Goal: Check status

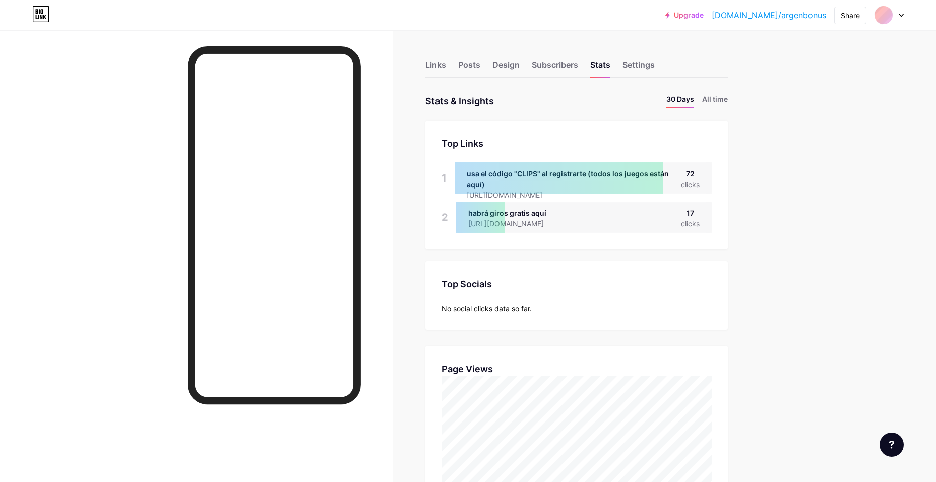
scroll to position [482, 936]
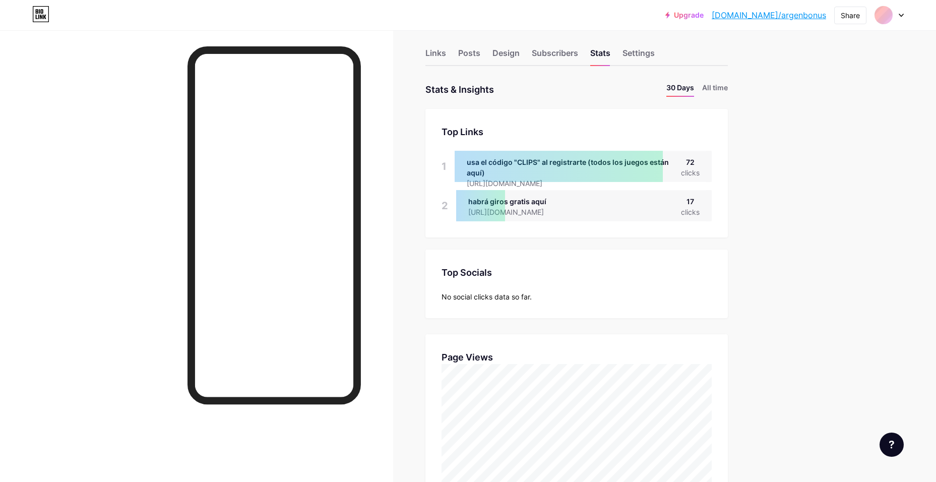
drag, startPoint x: 763, startPoint y: 238, endPoint x: 765, endPoint y: 281, distance: 42.4
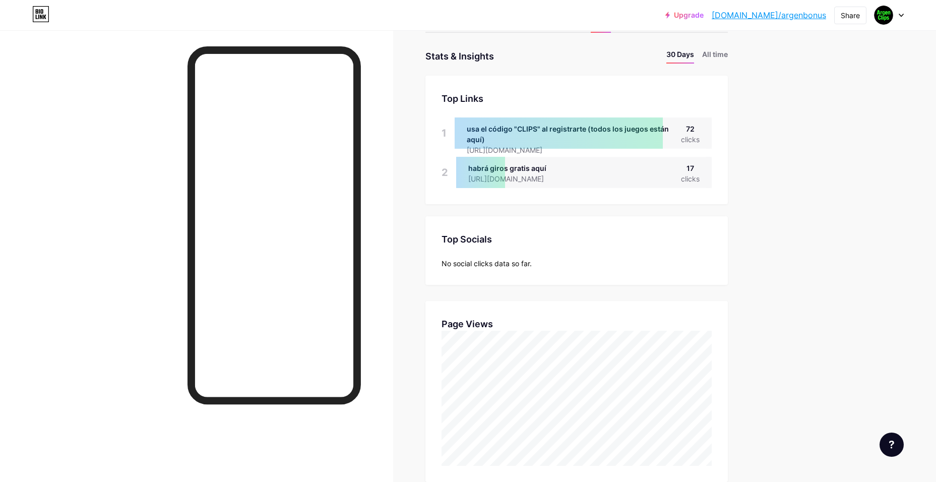
scroll to position [50, 0]
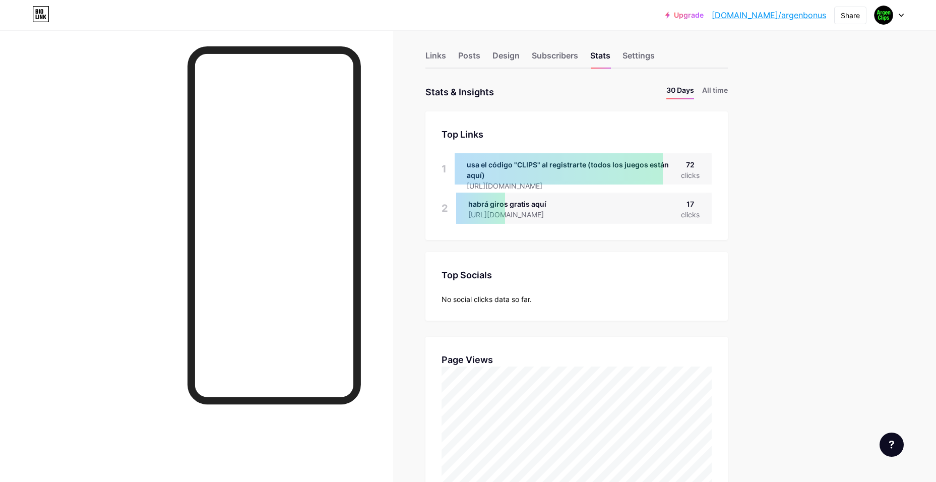
scroll to position [43, 0]
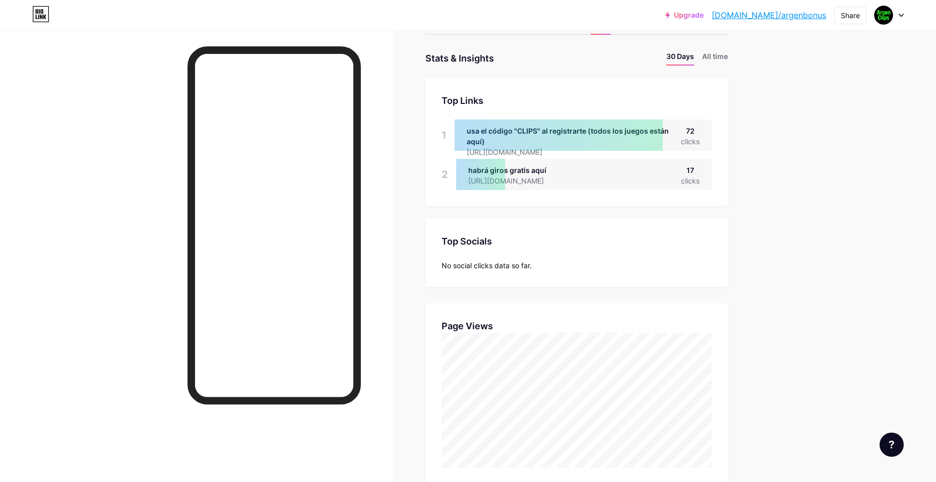
drag, startPoint x: 397, startPoint y: 238, endPoint x: 751, endPoint y: 407, distance: 391.9
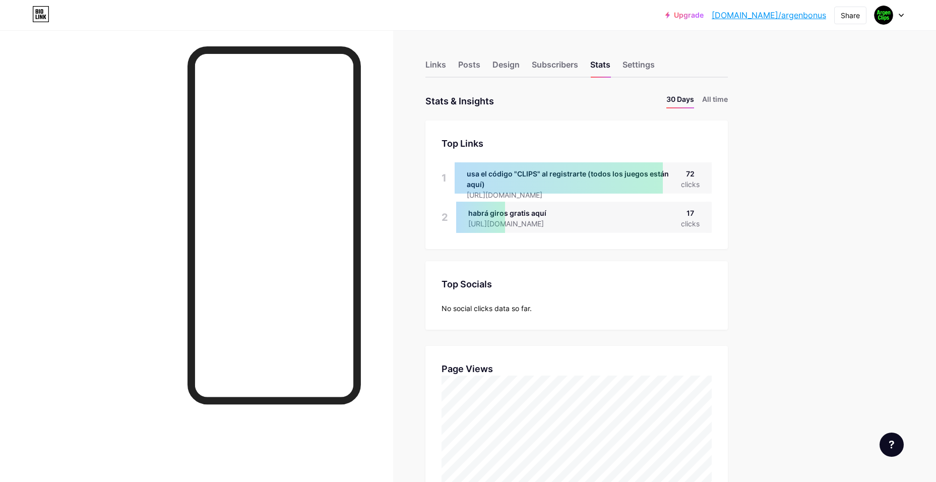
drag, startPoint x: 420, startPoint y: 315, endPoint x: 408, endPoint y: 75, distance: 241.2
